Goal: Book appointment/travel/reservation

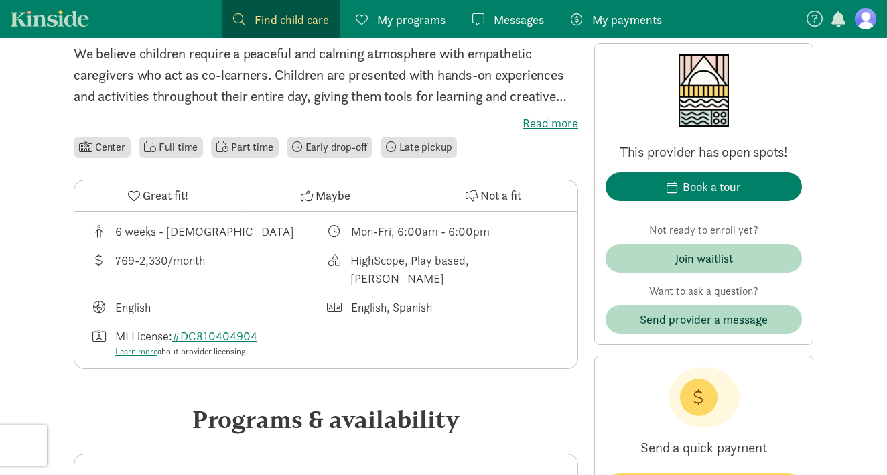
scroll to position [339, 0]
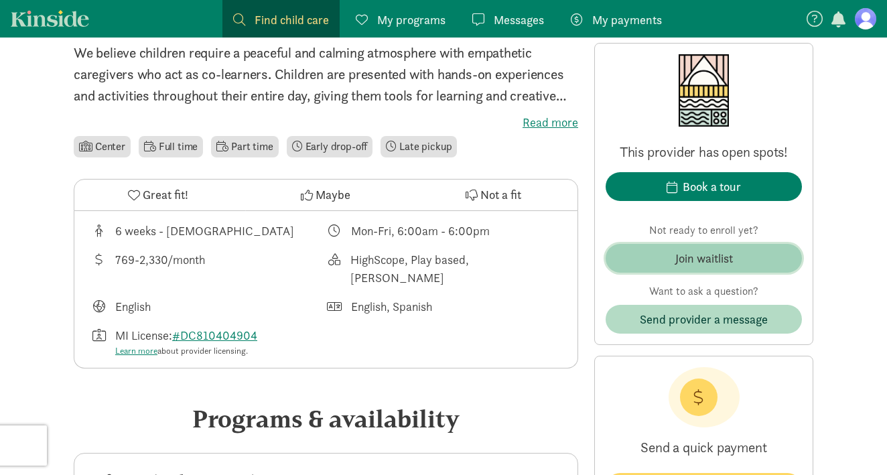
click at [647, 264] on span "Join waitlist" at bounding box center [704, 258] width 175 height 18
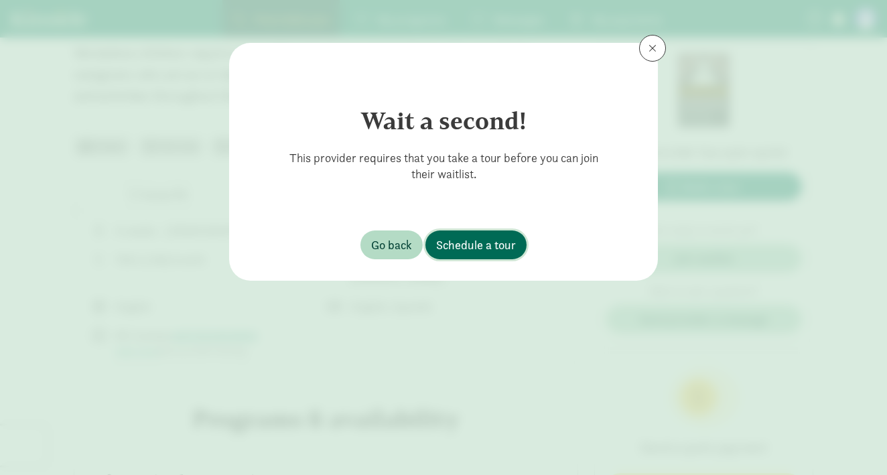
click at [459, 249] on span "Schedule a tour" at bounding box center [476, 245] width 80 height 18
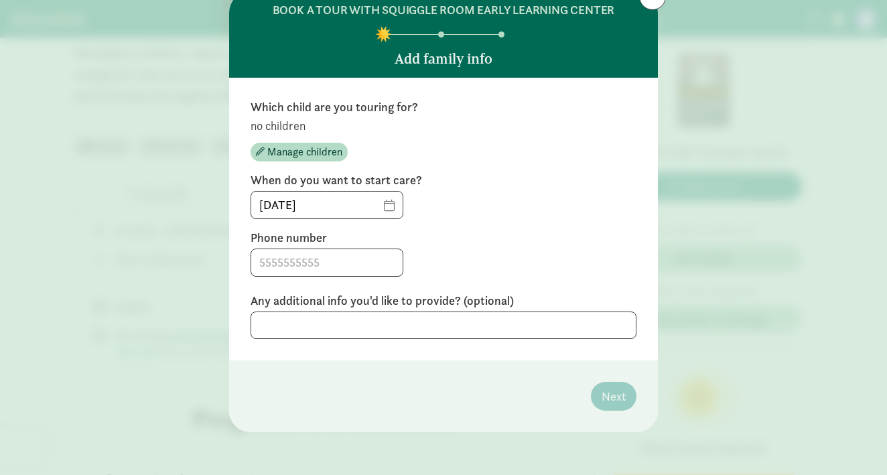
scroll to position [51, 0]
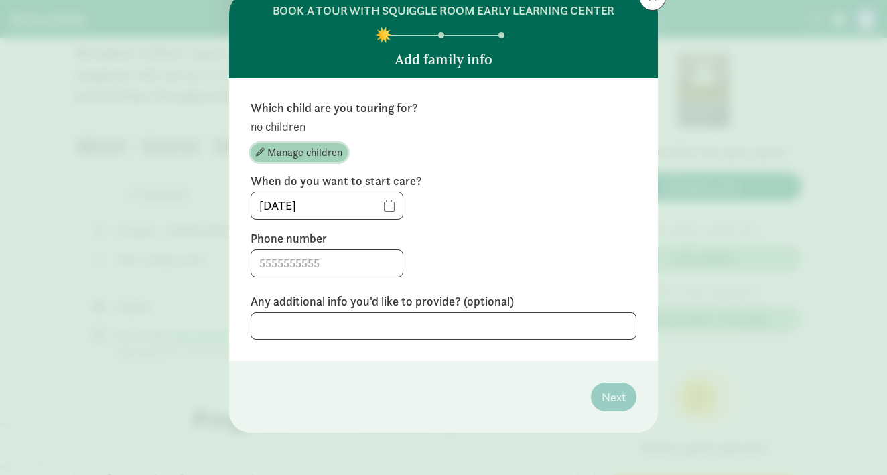
click at [311, 157] on span "Manage children" at bounding box center [304, 153] width 75 height 16
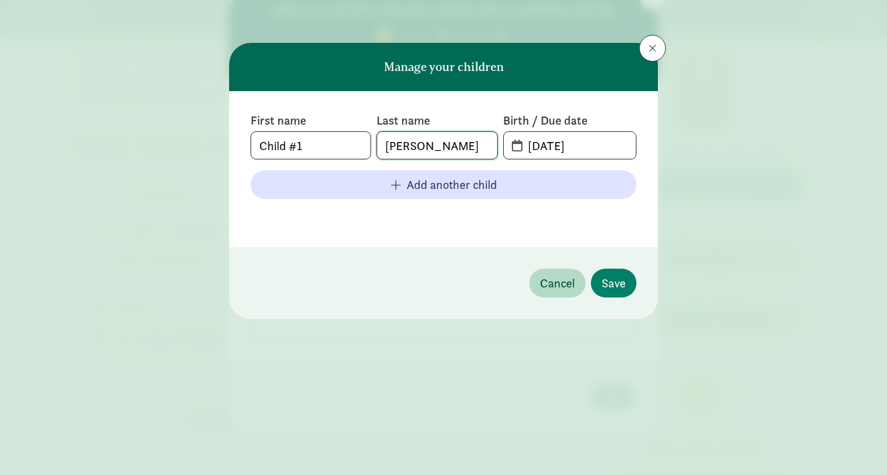
type input "[PERSON_NAME]"
click at [556, 145] on input "[DATE]" at bounding box center [578, 145] width 116 height 27
click at [583, 146] on input "[DATE]" at bounding box center [578, 145] width 116 height 27
click at [513, 147] on span "[DATE]" at bounding box center [570, 145] width 132 height 27
click at [519, 149] on span "[DATE]" at bounding box center [570, 145] width 132 height 27
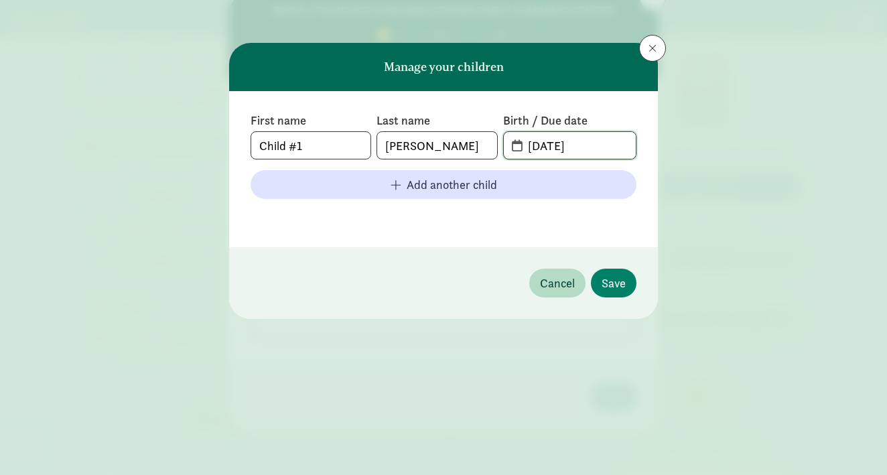
click at [563, 147] on input "[DATE]" at bounding box center [578, 145] width 116 height 27
drag, startPoint x: 611, startPoint y: 147, endPoint x: 489, endPoint y: 143, distance: 122.1
click at [490, 145] on div "First name Child #1 Last name [PERSON_NAME] Birth / Due date [DATE]" at bounding box center [444, 136] width 386 height 47
type input "[DATE]"
click at [624, 286] on span "Save" at bounding box center [614, 283] width 24 height 18
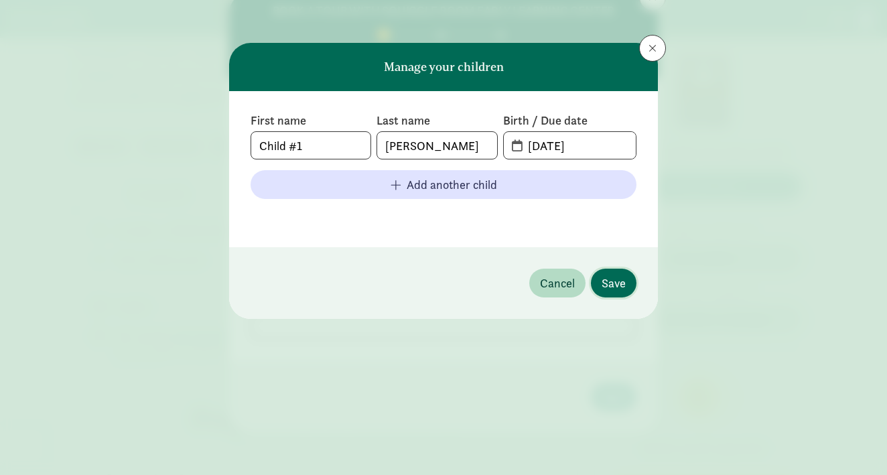
scroll to position [50, 0]
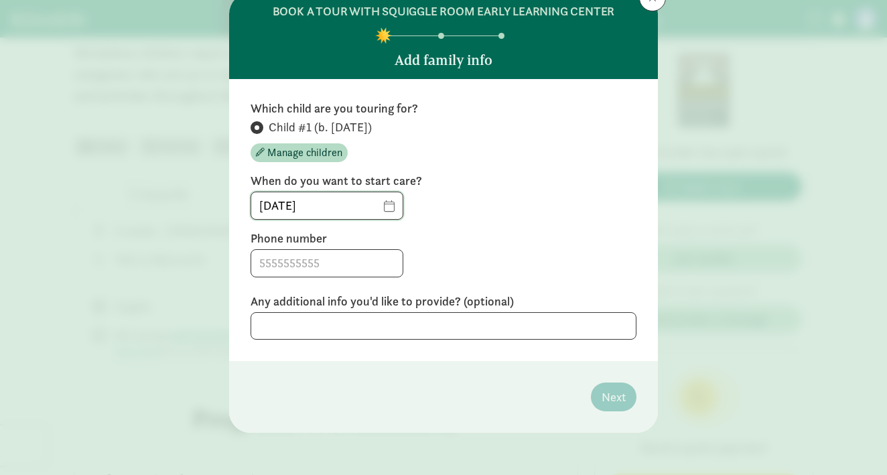
click at [388, 206] on input "[DATE]" at bounding box center [326, 205] width 151 height 27
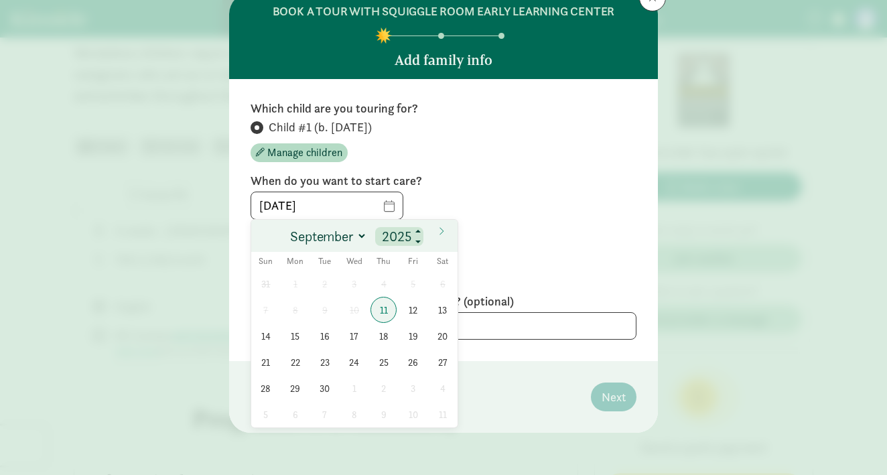
click at [404, 233] on input "2025" at bounding box center [399, 236] width 43 height 19
click at [421, 238] on span at bounding box center [418, 242] width 9 height 11
click at [417, 232] on span at bounding box center [418, 232] width 9 height 11
type input "2026"
select select "3"
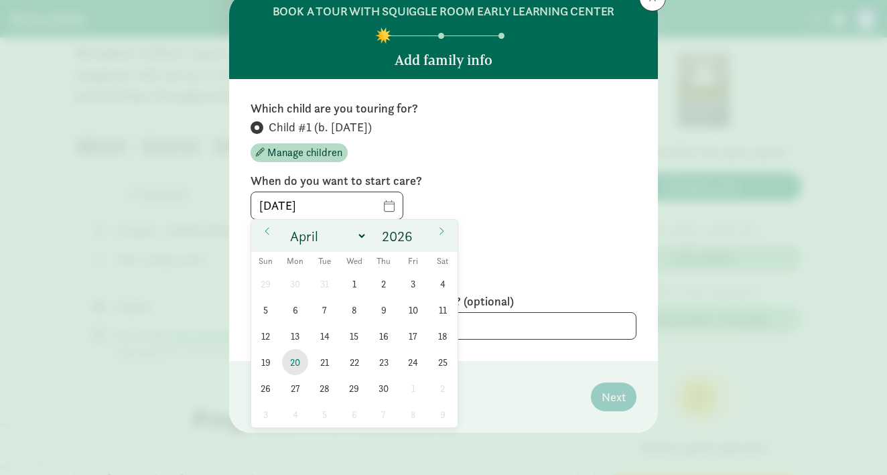
click at [298, 356] on span "20" at bounding box center [295, 362] width 26 height 26
type input "[DATE]"
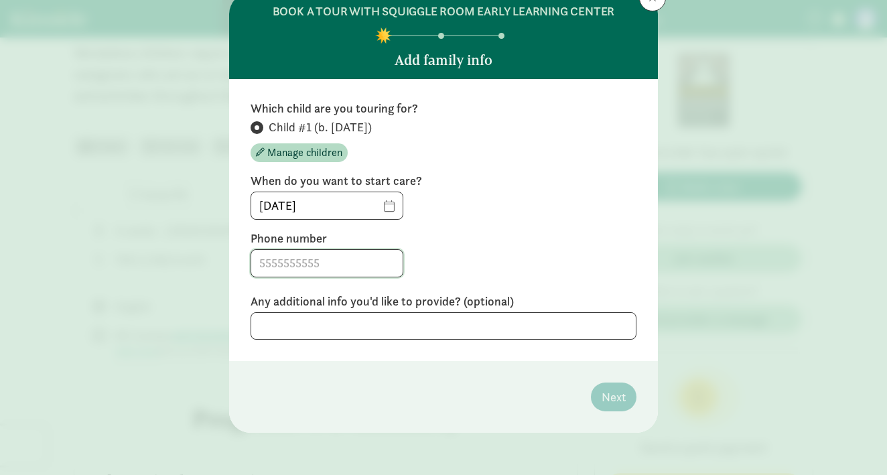
click at [367, 263] on input at bounding box center [326, 263] width 151 height 27
type input "8477579563"
click at [462, 324] on textarea at bounding box center [444, 325] width 386 height 27
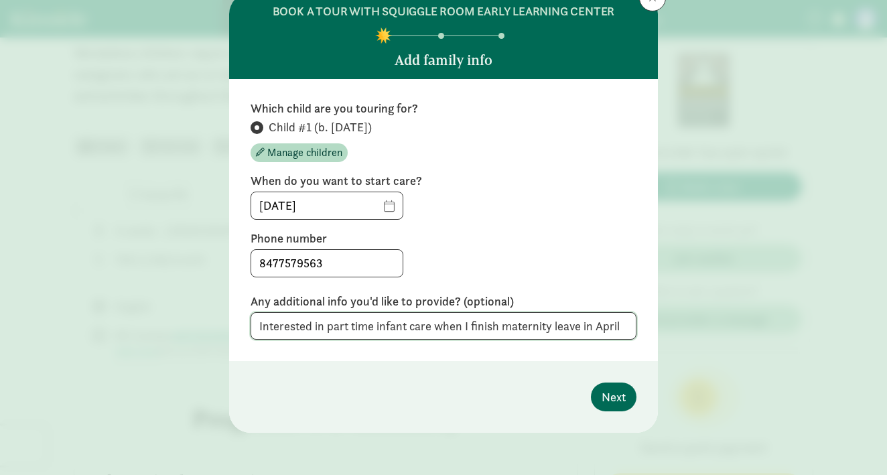
type textarea "Interested in part time infant care when I finish maternity leave in April"
click at [614, 395] on span "Next" at bounding box center [614, 397] width 24 height 18
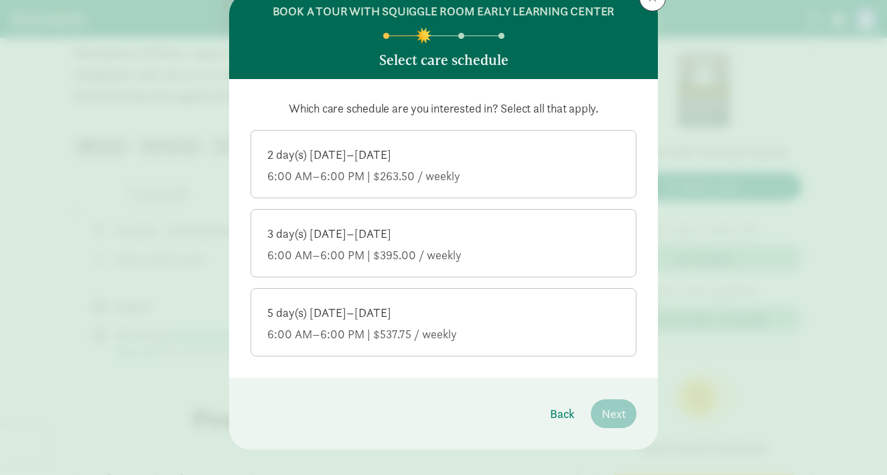
click at [448, 174] on div "6:00 AM–6:00 PM | $263.50 / weekly" at bounding box center [443, 176] width 353 height 16
click at [0, 0] on input "2 day(s) [DATE]–[DATE] 6:00 AM–6:00 PM | $263.50 / weekly" at bounding box center [0, 0] width 0 height 0
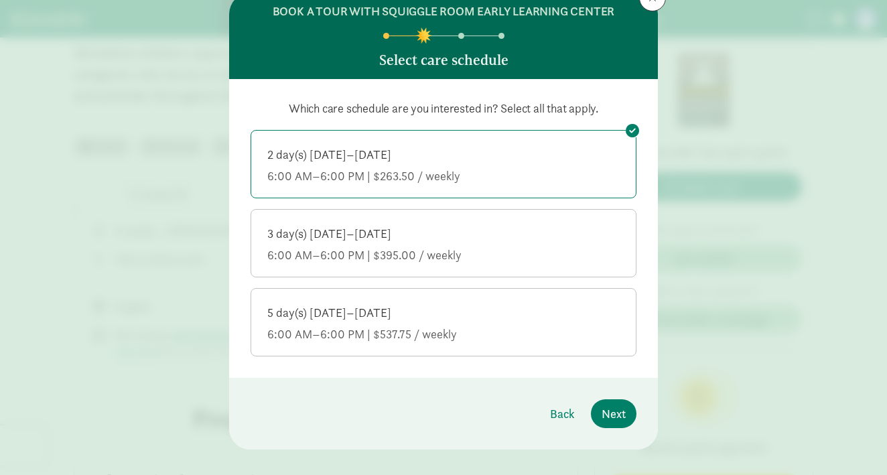
click at [447, 256] on div "6:00 AM–6:00 PM | $395.00 / weekly" at bounding box center [443, 255] width 353 height 16
click at [0, 0] on input "3 day(s) [DATE]–[DATE] 6:00 AM–6:00 PM | $395.00 / weekly" at bounding box center [0, 0] width 0 height 0
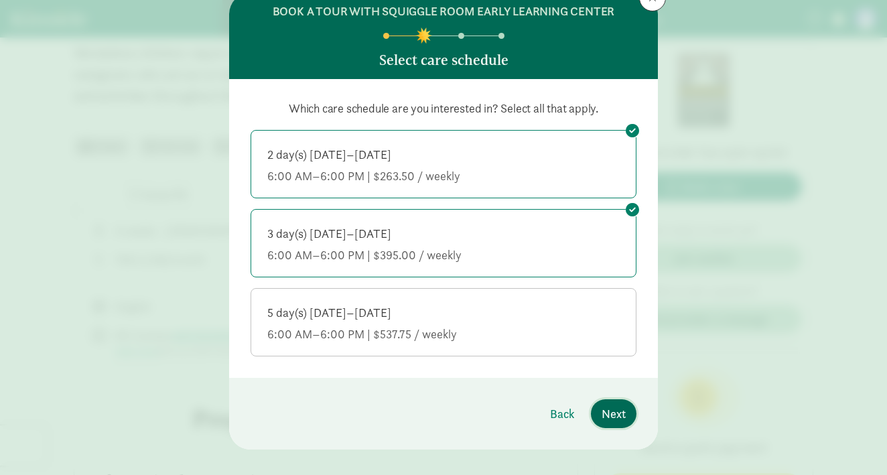
click at [619, 416] on span "Next" at bounding box center [614, 414] width 24 height 18
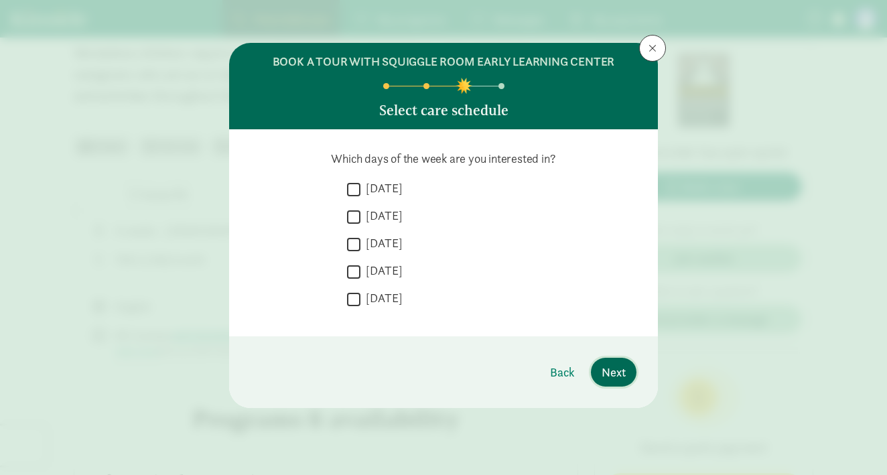
scroll to position [0, 0]
click at [355, 192] on input "[DATE]" at bounding box center [353, 189] width 13 height 18
checkbox input "true"
click at [355, 216] on input "[DATE]" at bounding box center [353, 217] width 13 height 18
checkbox input "true"
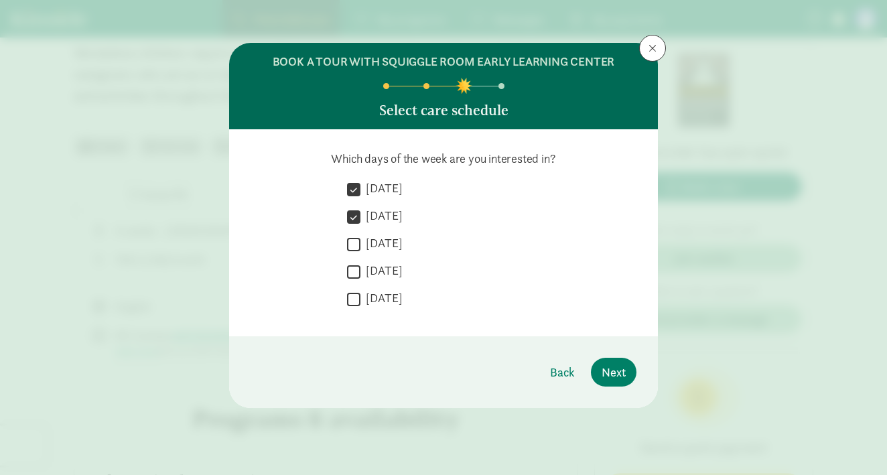
click at [355, 239] on input "[DATE]" at bounding box center [353, 244] width 13 height 18
checkbox input "true"
click at [356, 267] on input "[DATE]" at bounding box center [353, 272] width 13 height 18
checkbox input "true"
click at [607, 370] on span "Next" at bounding box center [614, 372] width 24 height 18
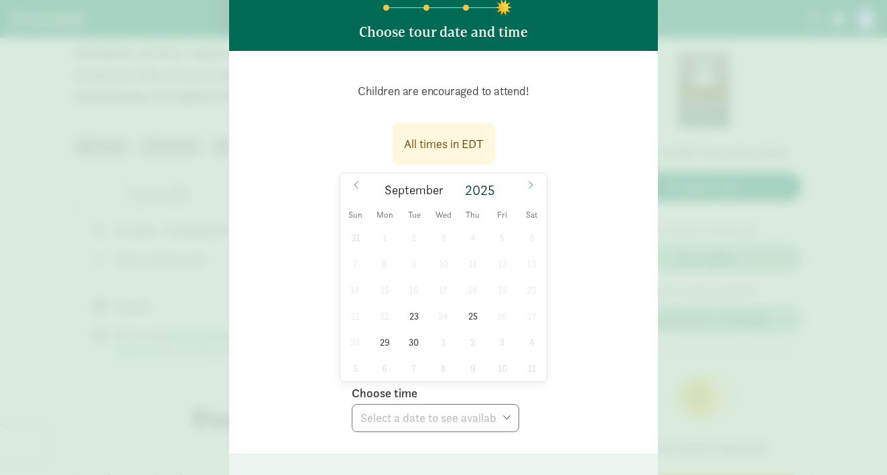
scroll to position [84, 0]
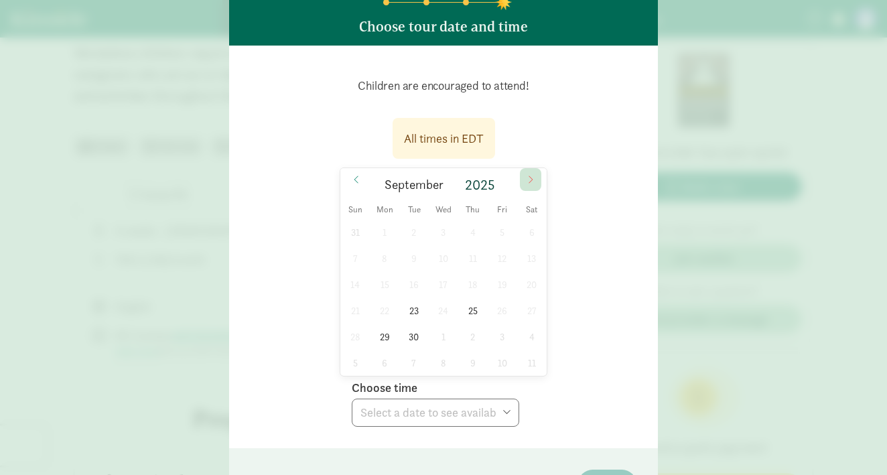
click at [528, 180] on icon at bounding box center [531, 179] width 8 height 9
click at [353, 182] on icon at bounding box center [357, 179] width 8 height 9
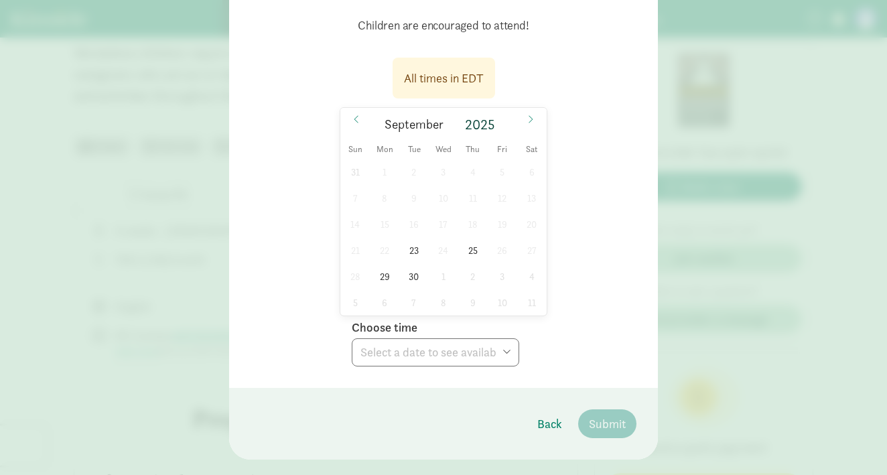
scroll to position [147, 0]
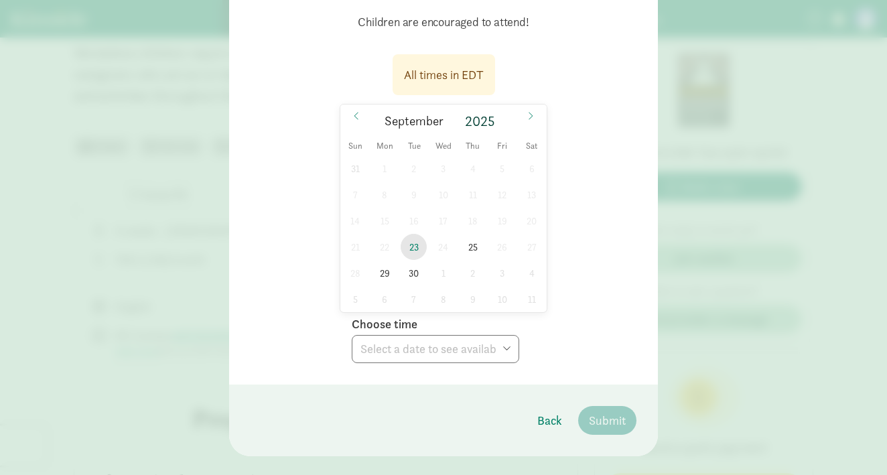
click at [412, 249] on span "23" at bounding box center [414, 247] width 26 height 26
click at [477, 249] on span "25" at bounding box center [473, 247] width 26 height 26
click at [385, 273] on span "29" at bounding box center [385, 273] width 26 height 26
click at [417, 268] on span "30" at bounding box center [414, 273] width 26 height 26
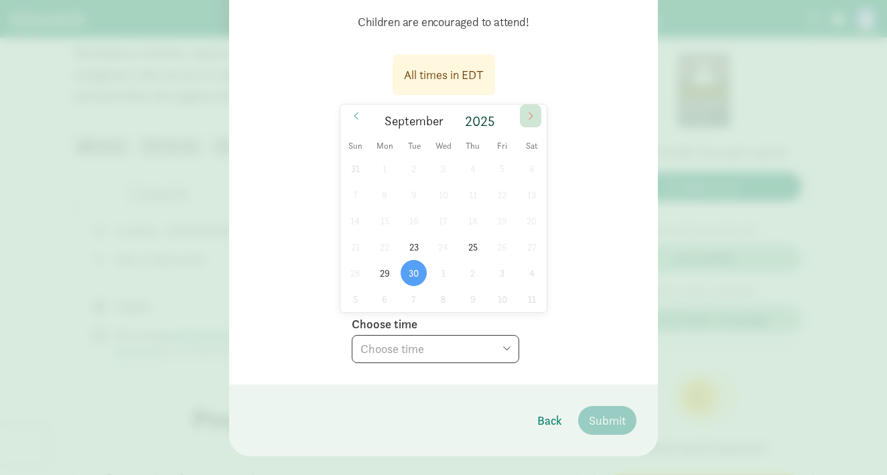
click at [524, 119] on span at bounding box center [530, 116] width 21 height 23
click at [359, 120] on icon at bounding box center [357, 115] width 8 height 9
click at [531, 123] on span at bounding box center [530, 116] width 21 height 23
click at [474, 173] on span "2" at bounding box center [473, 168] width 26 height 26
click at [477, 194] on span "9" at bounding box center [473, 195] width 26 height 26
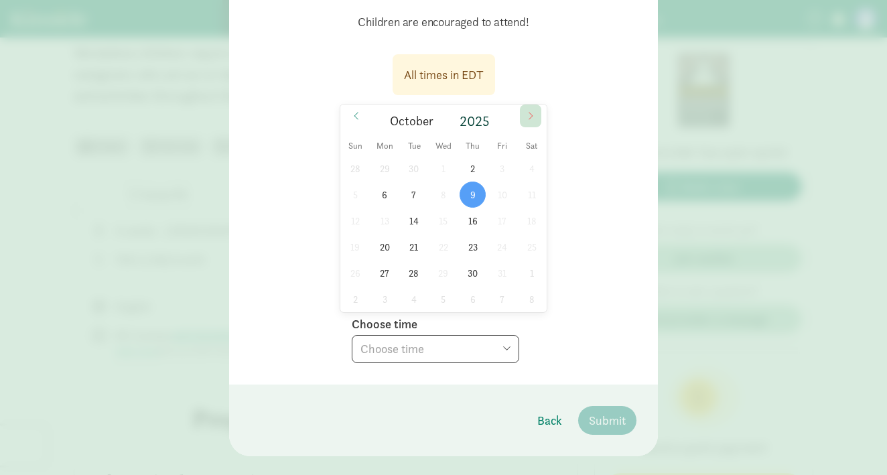
click at [524, 115] on span at bounding box center [530, 116] width 21 height 23
click at [357, 117] on icon at bounding box center [357, 115] width 8 height 9
click at [364, 116] on span at bounding box center [356, 116] width 21 height 23
click at [414, 271] on span "30" at bounding box center [414, 273] width 26 height 26
select select "[DATE]T17:30:00.000-04:00"
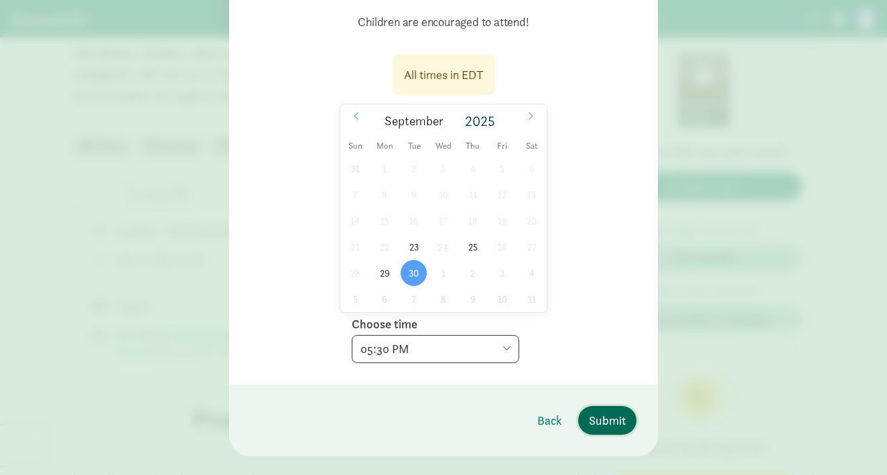
click at [616, 425] on span "Submit" at bounding box center [607, 421] width 37 height 18
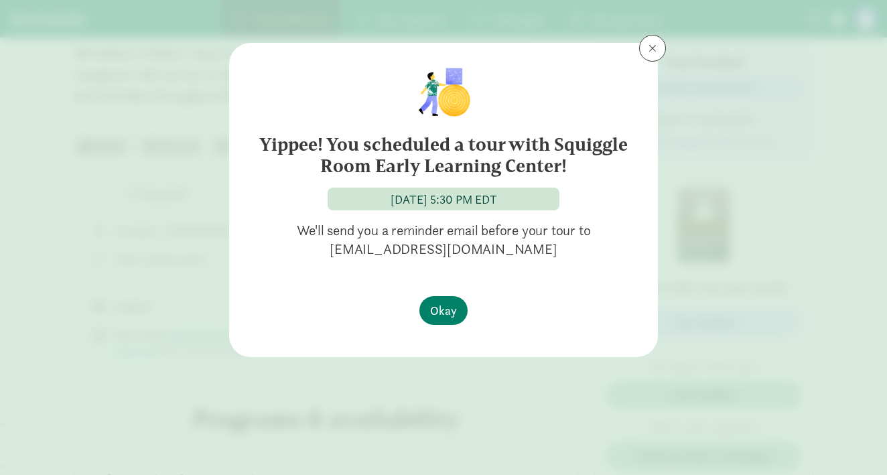
scroll to position [0, 0]
click at [452, 314] on span "Okay" at bounding box center [443, 311] width 27 height 18
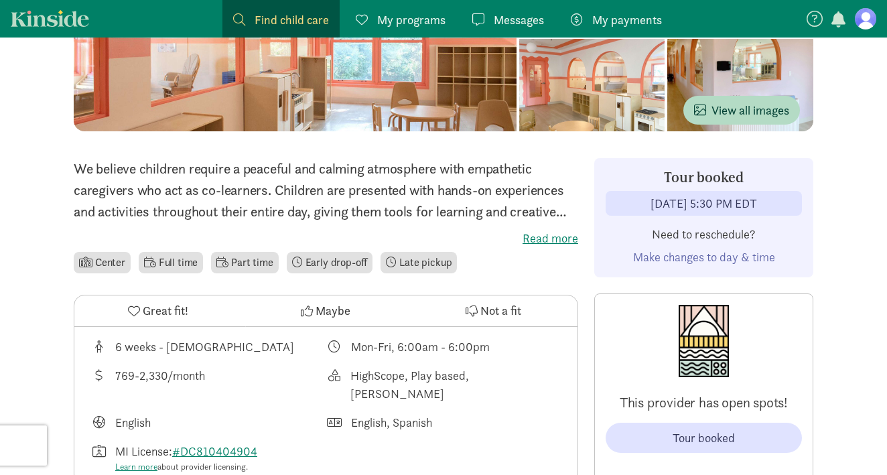
scroll to position [230, 0]
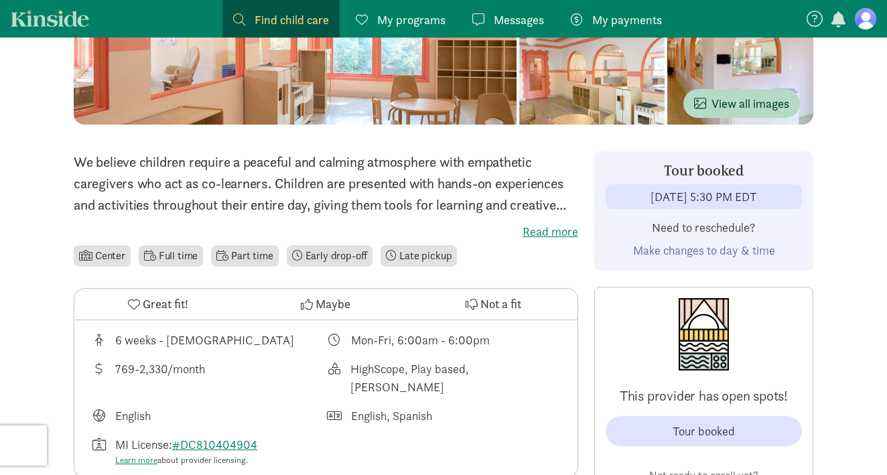
click at [680, 250] on span "Make changes to day & time" at bounding box center [704, 250] width 142 height 15
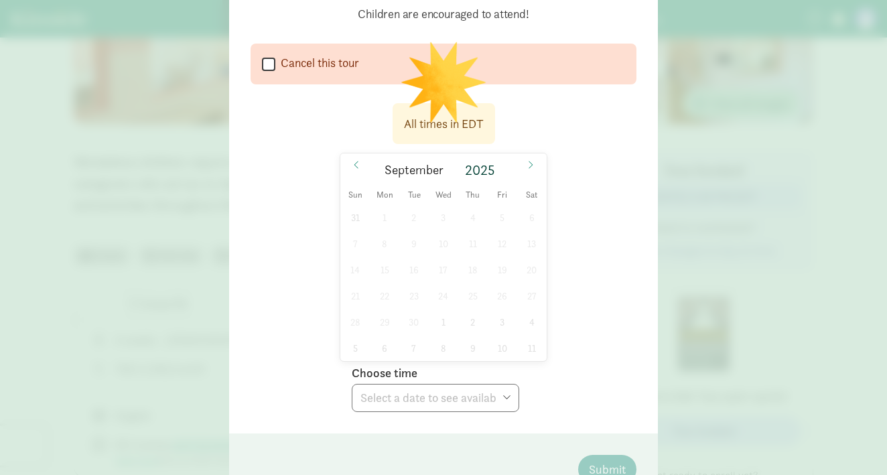
scroll to position [162, 0]
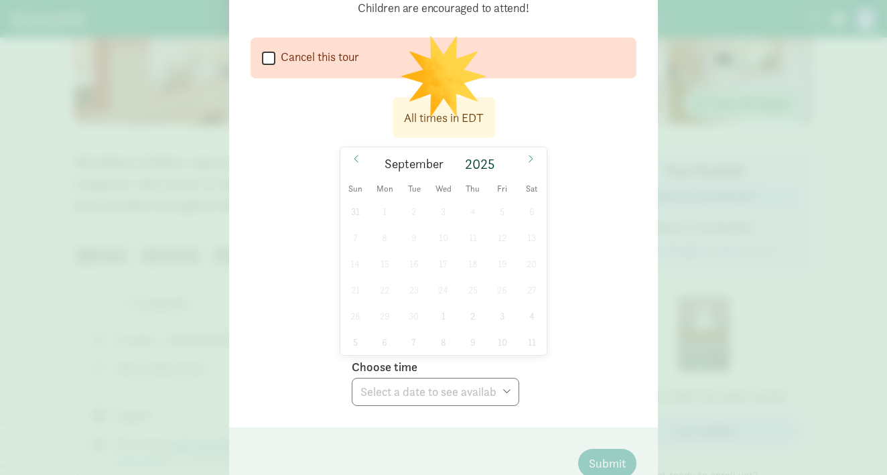
click at [268, 61] on input "Cancel this tour" at bounding box center [268, 58] width 13 height 18
checkbox input "true"
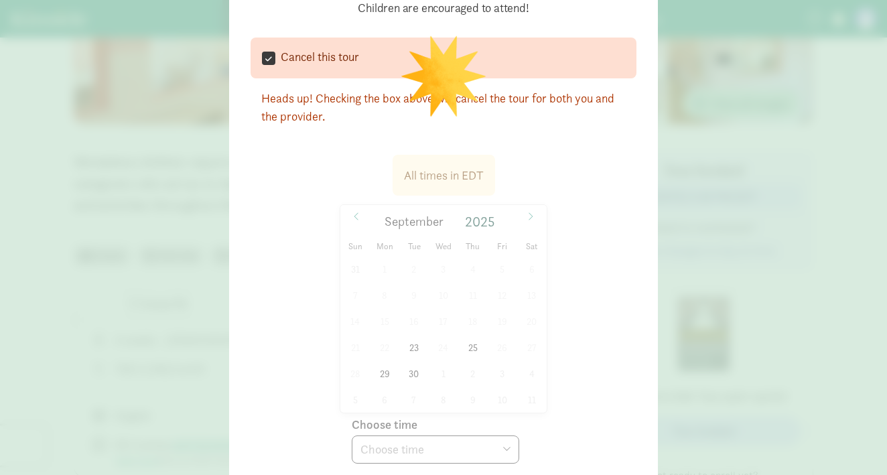
select select
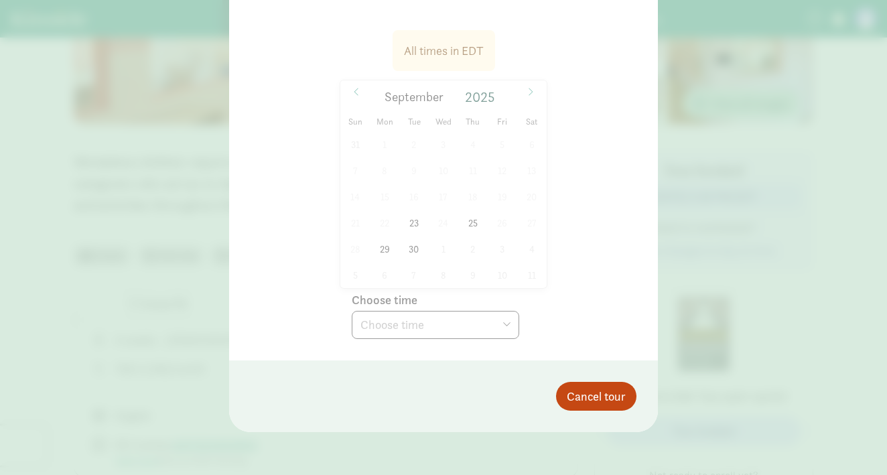
scroll to position [286, 0]
click at [576, 392] on span "Cancel tour" at bounding box center [596, 396] width 59 height 18
